Goal: Task Accomplishment & Management: Complete application form

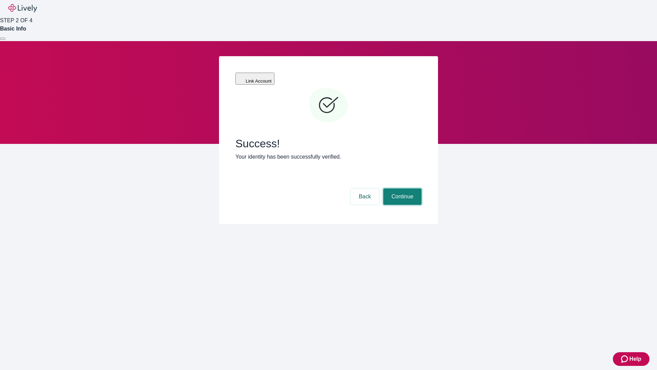
click at [402, 188] on button "Continue" at bounding box center [402, 196] width 38 height 16
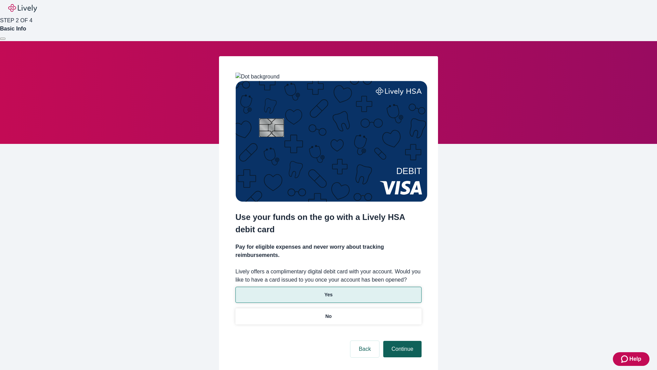
click at [328, 313] on p "No" at bounding box center [329, 316] width 7 height 7
click at [402, 341] on button "Continue" at bounding box center [402, 349] width 38 height 16
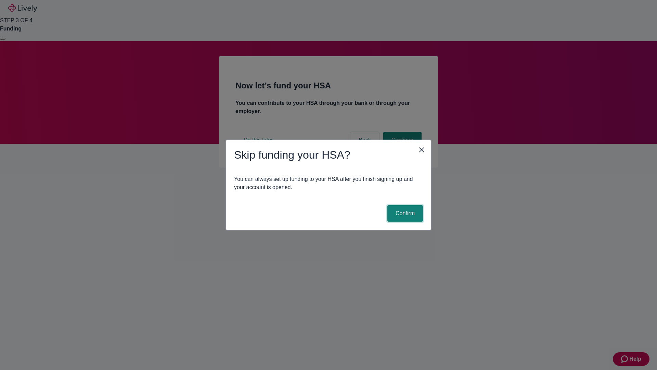
click at [404, 213] on button "Confirm" at bounding box center [405, 213] width 36 height 16
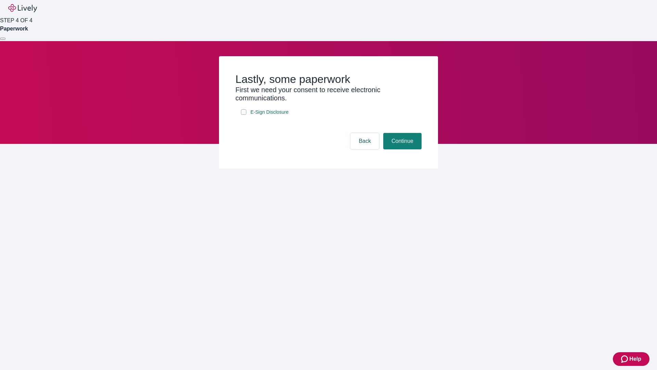
click at [244, 115] on input "E-Sign Disclosure" at bounding box center [243, 111] width 5 height 5
checkbox input "true"
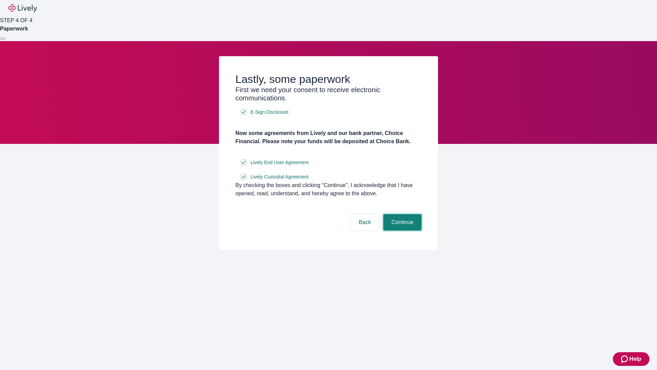
click at [402, 230] on button "Continue" at bounding box center [402, 222] width 38 height 16
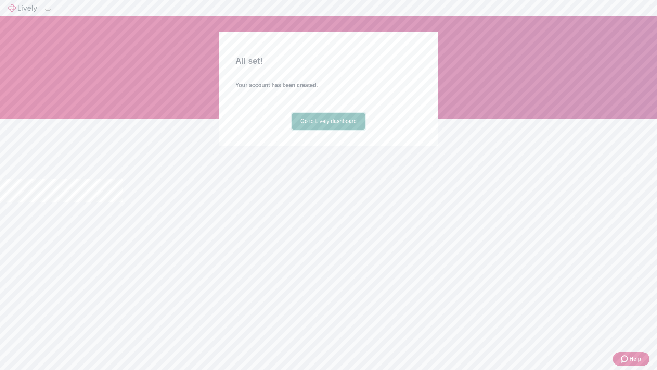
click at [328, 129] on link "Go to Lively dashboard" at bounding box center [328, 121] width 73 height 16
